Goal: Check status: Check status

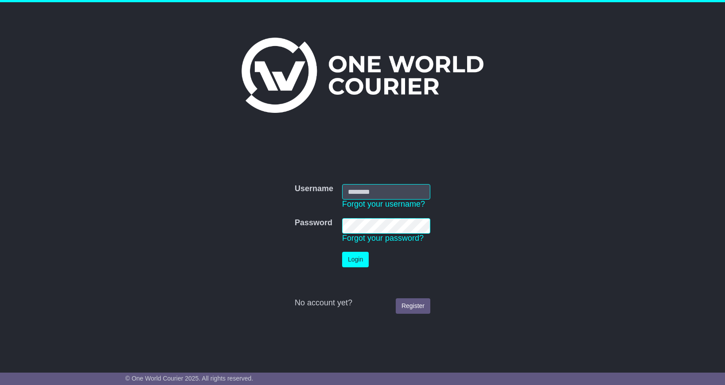
type input "**********"
click at [358, 257] on button "Login" at bounding box center [355, 260] width 27 height 16
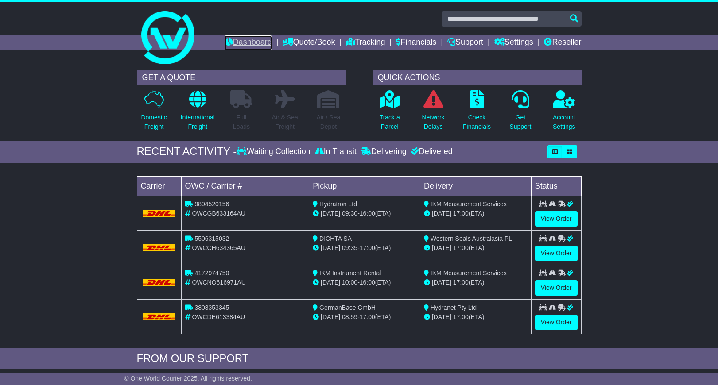
click at [241, 40] on link "Dashboard" at bounding box center [248, 42] width 47 height 15
click at [354, 41] on link "Tracking" at bounding box center [365, 42] width 39 height 15
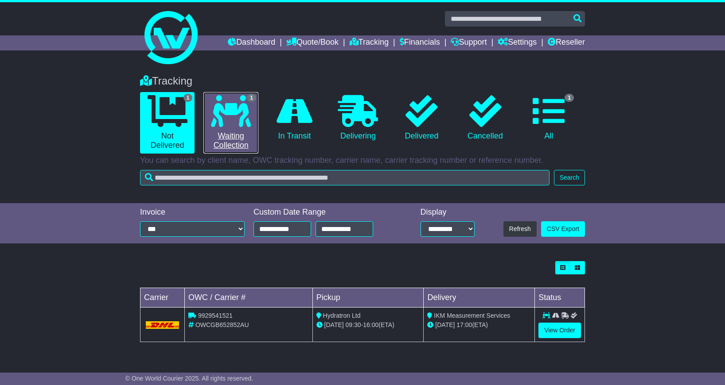
click at [230, 112] on icon at bounding box center [231, 111] width 40 height 32
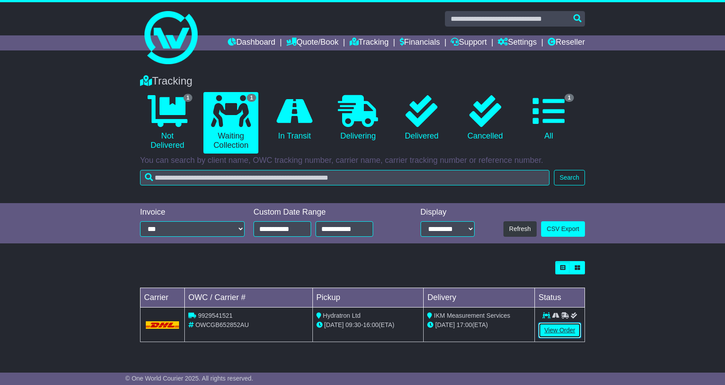
click at [556, 331] on link "View Order" at bounding box center [559, 331] width 43 height 16
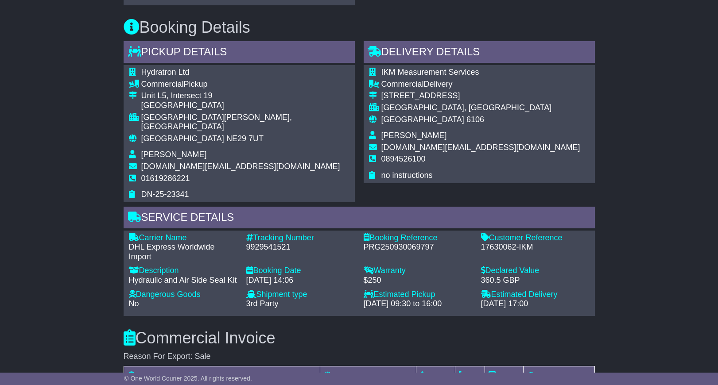
scroll to position [544, 0]
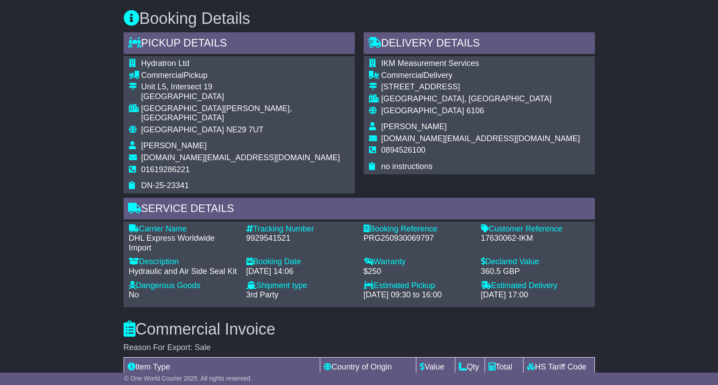
click at [271, 234] on div "9929541521" at bounding box center [300, 239] width 109 height 10
copy div "9929541521"
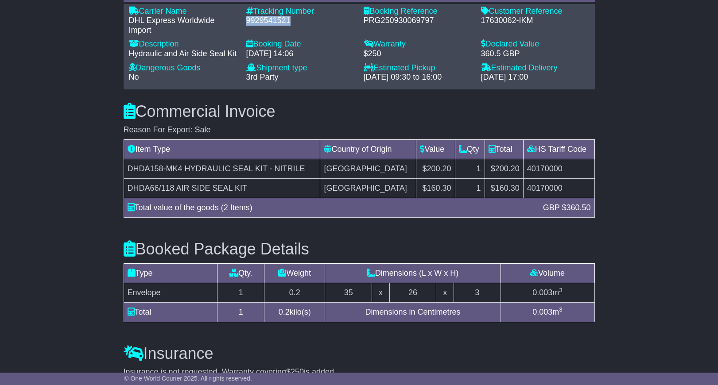
scroll to position [705, 0]
